Goal: Check status: Check status

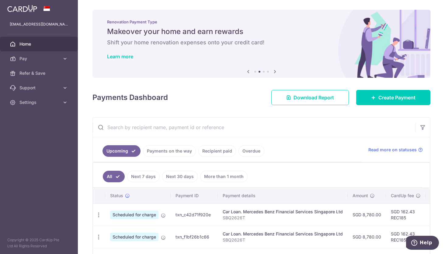
scroll to position [93, 0]
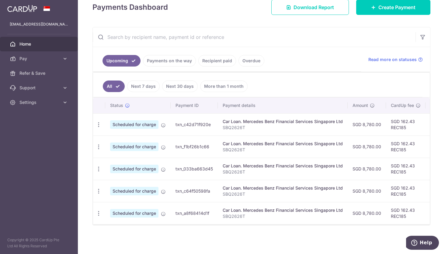
click at [145, 83] on link "Next 7 days" at bounding box center [143, 87] width 33 height 12
click at [192, 123] on td "txn_c42d71f920e" at bounding box center [194, 124] width 47 height 22
click at [235, 120] on div "Car Loan. Mercedes Benz Financial Services Singapore Ltd" at bounding box center [283, 122] width 120 height 6
click at [247, 127] on p "SBQ2626T" at bounding box center [283, 128] width 120 height 6
click at [184, 85] on link "Next 30 days" at bounding box center [180, 87] width 36 height 12
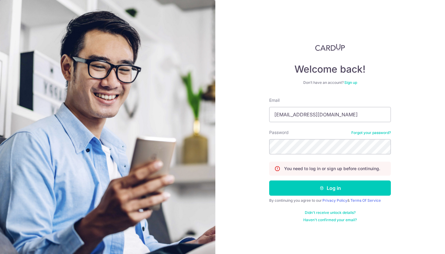
type input "[EMAIL_ADDRESS][DOMAIN_NAME]"
click at [269, 181] on button "Log in" at bounding box center [330, 188] width 122 height 15
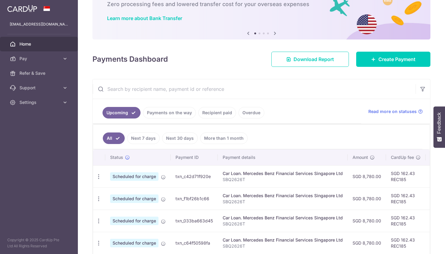
scroll to position [62, 0]
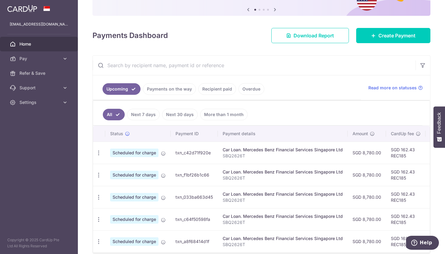
click at [149, 116] on link "Next 7 days" at bounding box center [143, 115] width 33 height 12
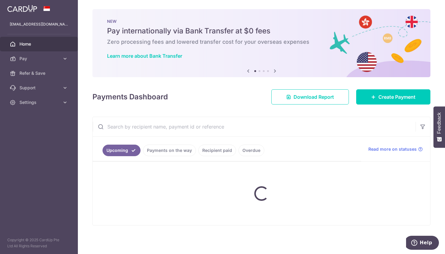
scroll to position [1, 0]
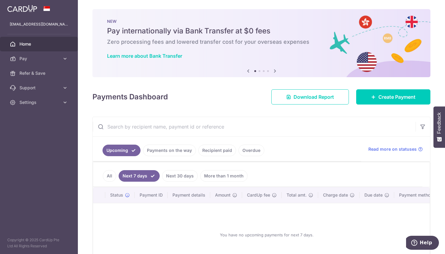
click at [181, 178] on link "Next 30 days" at bounding box center [180, 176] width 36 height 12
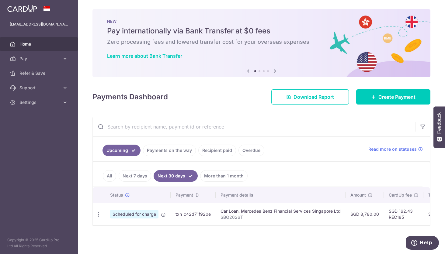
click at [228, 176] on link "More than 1 month" at bounding box center [223, 176] width 47 height 12
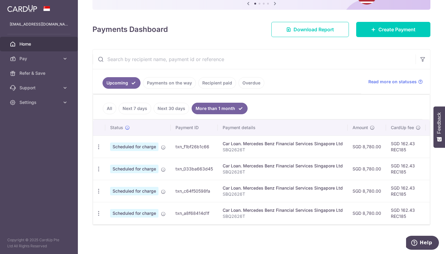
scroll to position [71, 0]
click at [173, 107] on link "Next 30 days" at bounding box center [172, 109] width 36 height 12
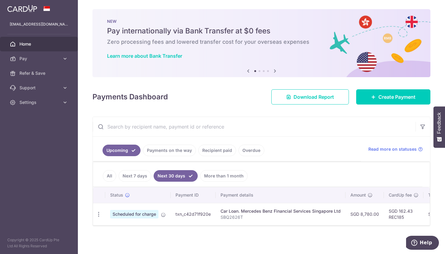
scroll to position [4, 0]
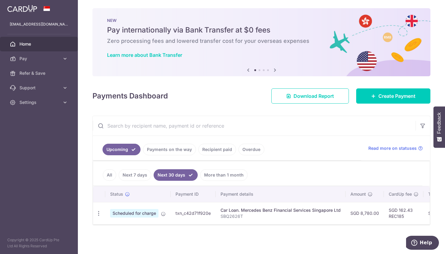
click at [127, 174] on link "Next 7 days" at bounding box center [135, 175] width 33 height 12
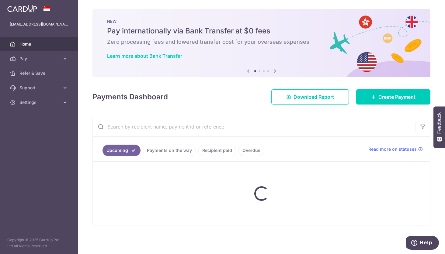
scroll to position [1, 0]
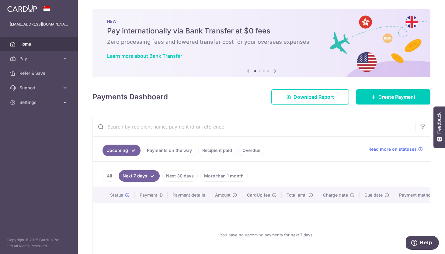
click at [109, 175] on link "All" at bounding box center [109, 176] width 13 height 12
